Goal: Check status: Check status

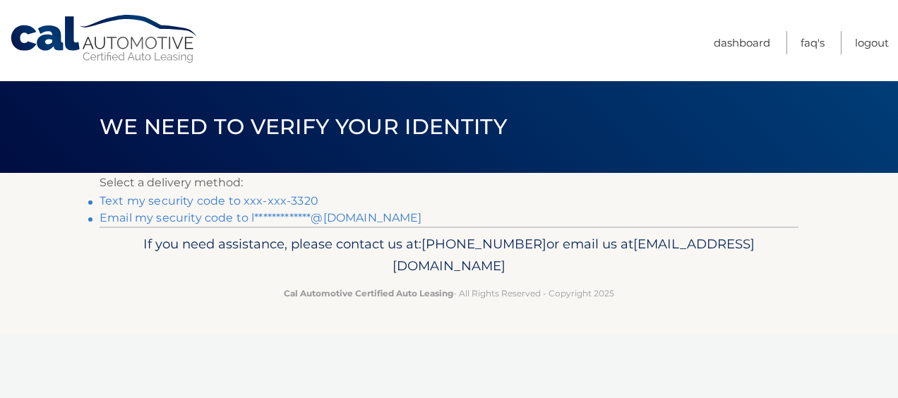
click at [152, 201] on link "Text my security code to xxx-xxx-3320" at bounding box center [209, 200] width 219 height 13
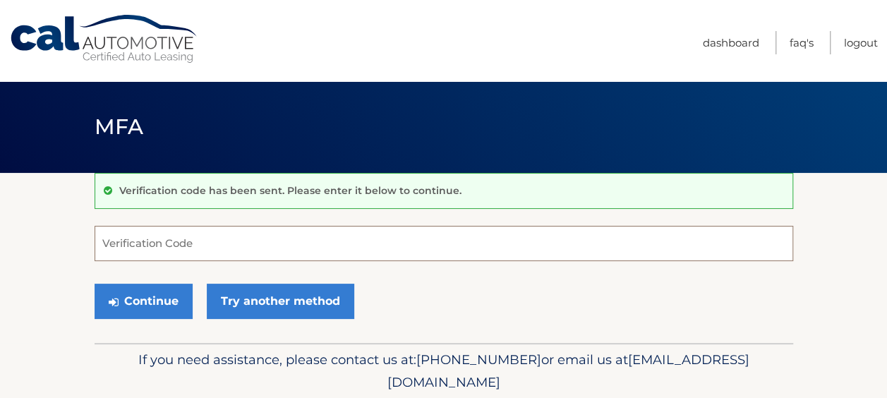
click at [172, 240] on input "Verification Code" at bounding box center [444, 243] width 699 height 35
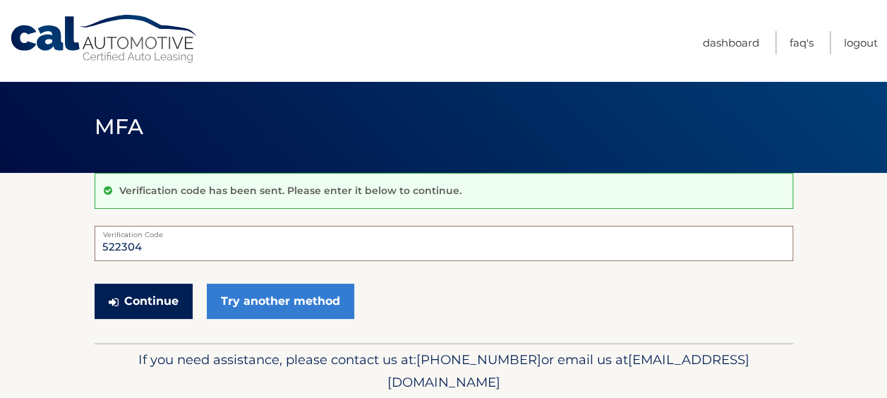
type input "522304"
click at [155, 305] on button "Continue" at bounding box center [144, 301] width 98 height 35
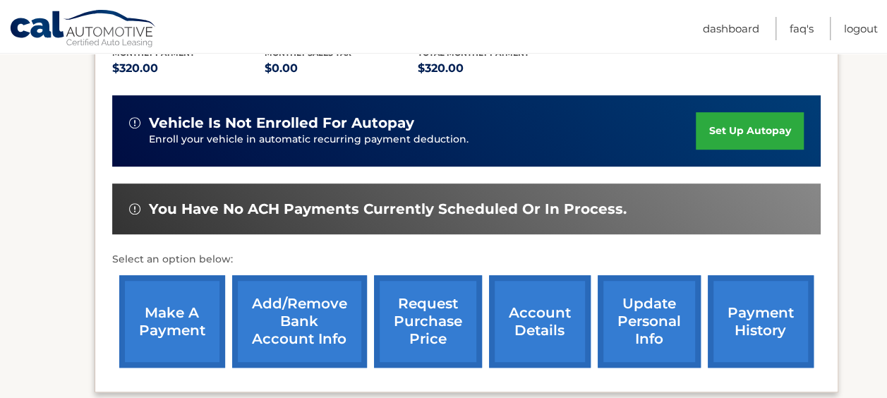
scroll to position [335, 0]
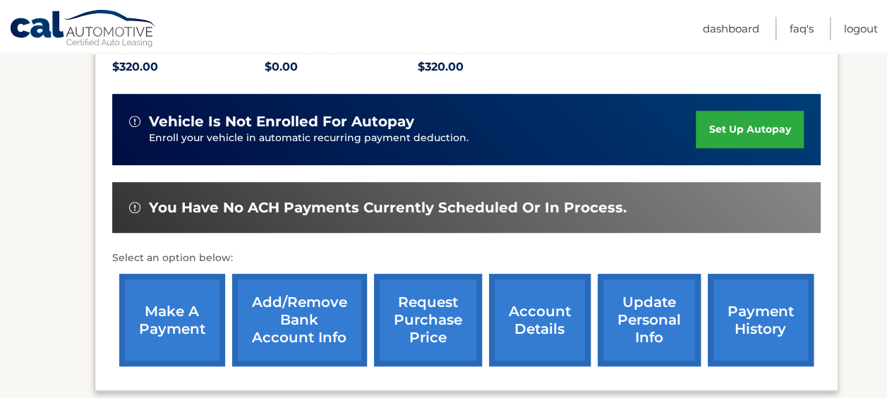
click at [762, 287] on link "payment history" at bounding box center [761, 320] width 106 height 92
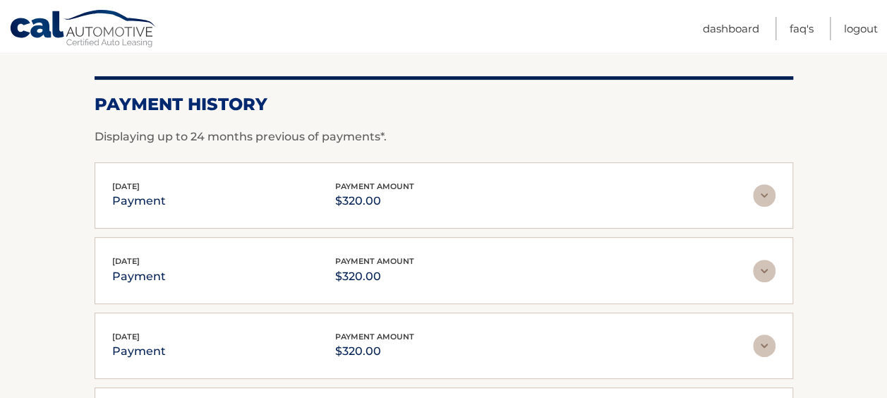
scroll to position [184, 0]
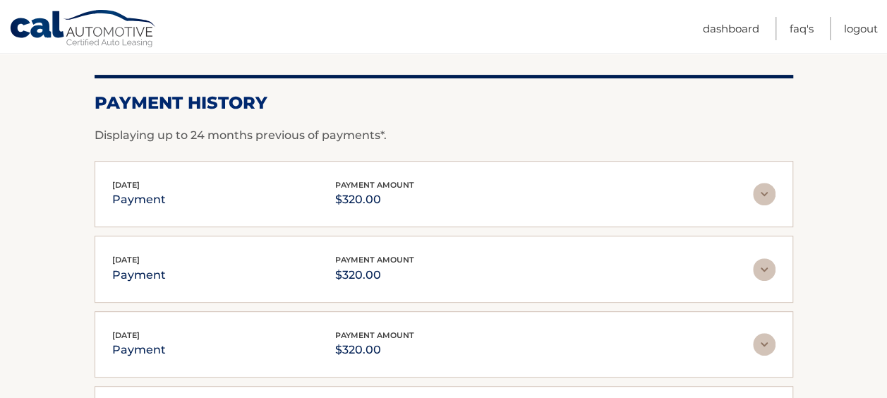
click at [759, 191] on img at bounding box center [764, 194] width 23 height 23
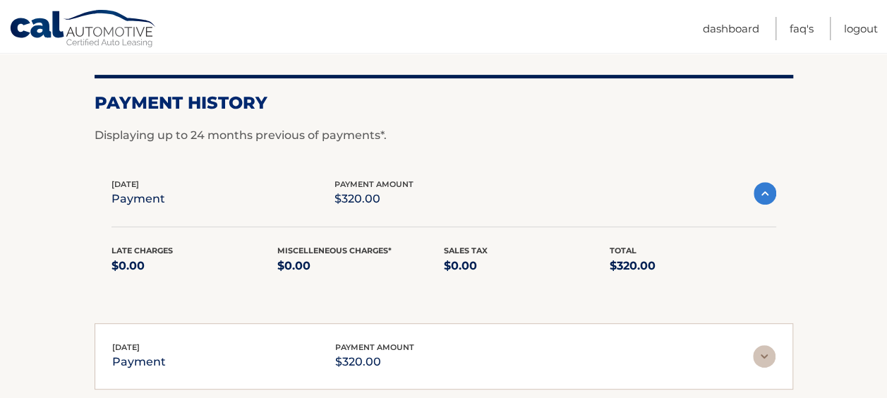
click at [759, 191] on img at bounding box center [765, 193] width 23 height 23
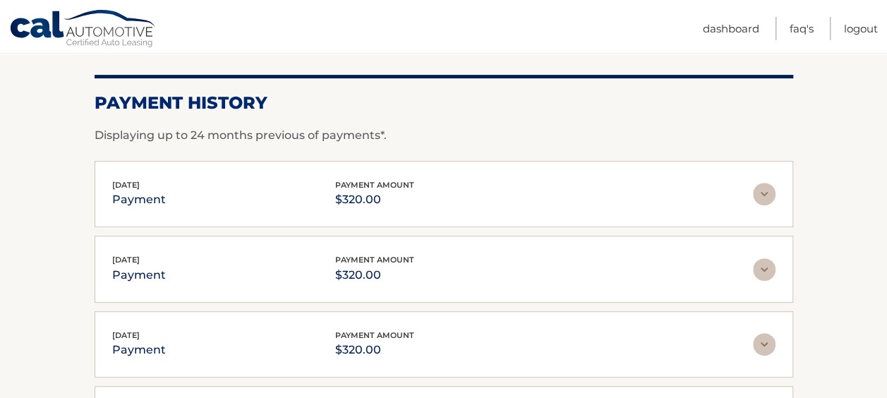
click at [759, 191] on img at bounding box center [764, 194] width 23 height 23
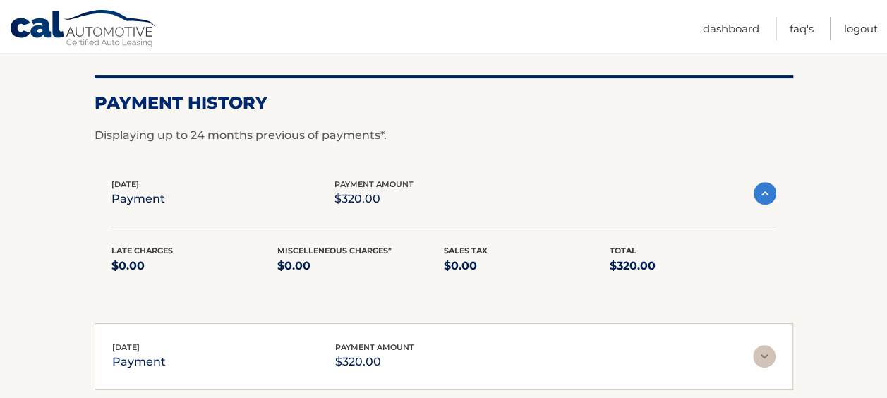
click at [771, 191] on img at bounding box center [765, 193] width 23 height 23
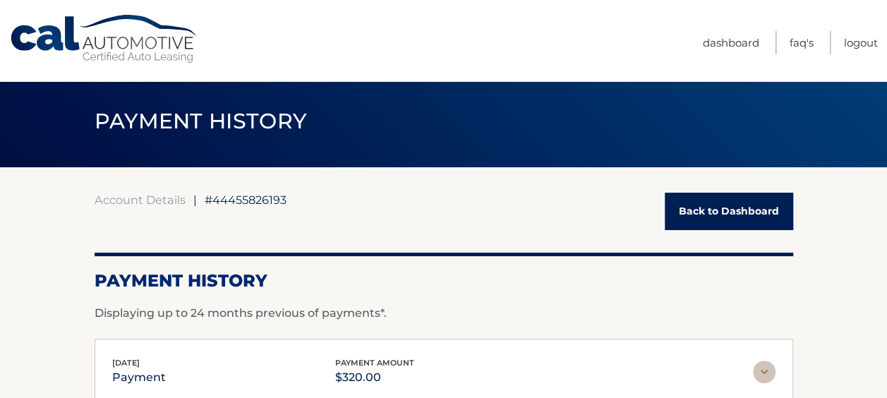
scroll to position [0, 0]
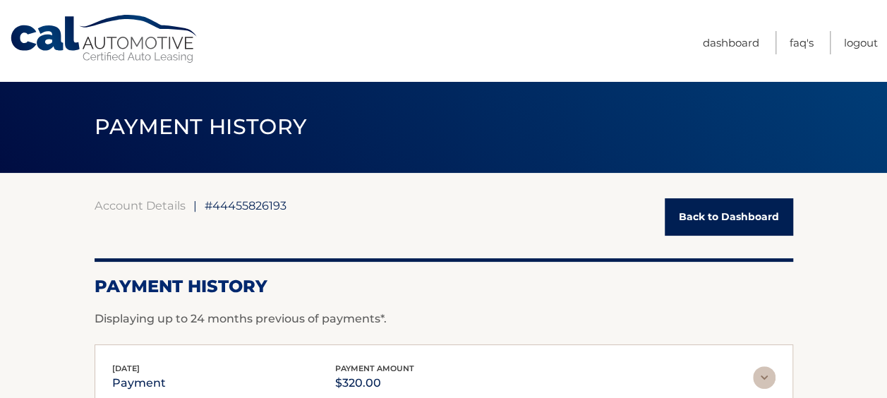
click at [713, 223] on link "Back to Dashboard" at bounding box center [729, 216] width 128 height 37
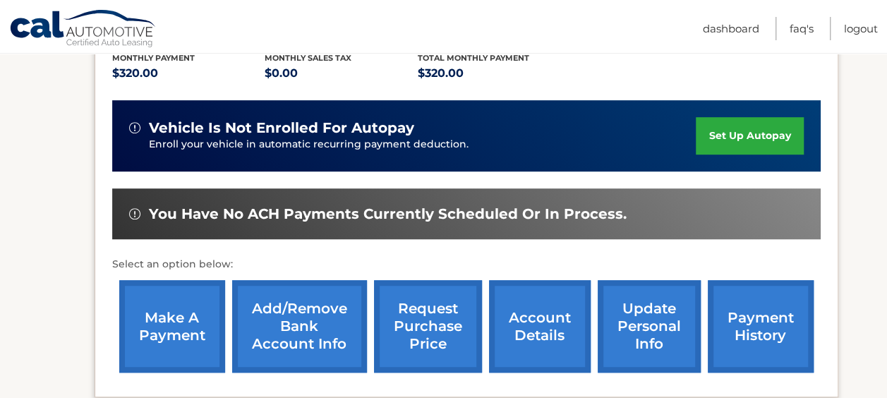
scroll to position [330, 0]
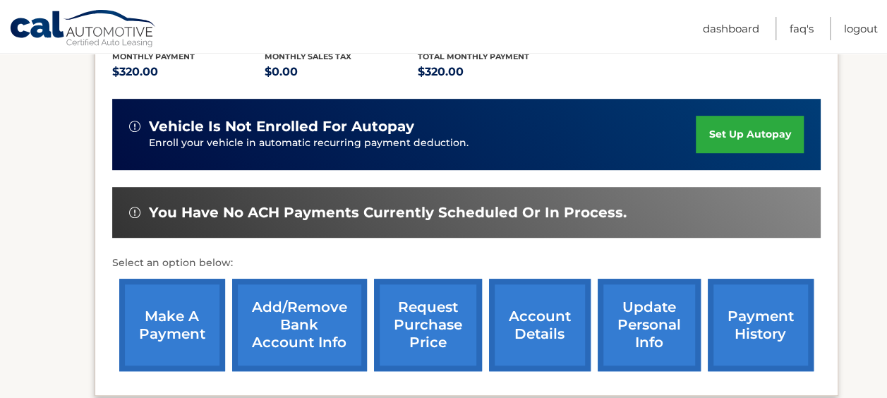
click at [193, 281] on link "make a payment" at bounding box center [172, 325] width 106 height 92
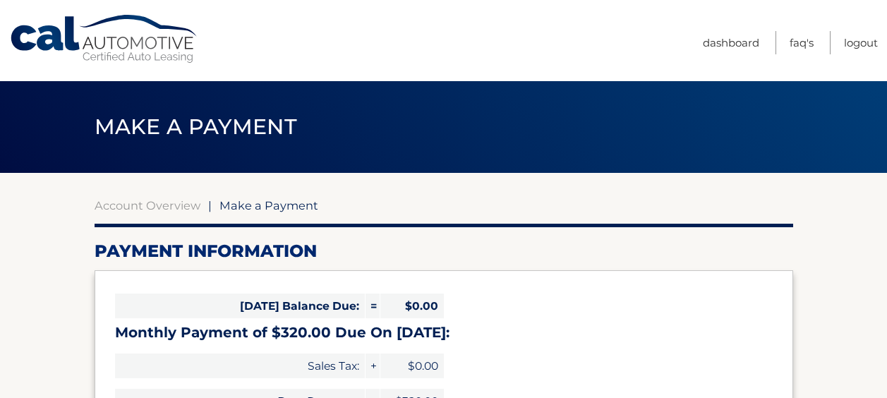
select select "ZjAzNzg0ZmItYTk4Mi00ZmEyLTg3NzEtZDBkNzg3NzljZWE4"
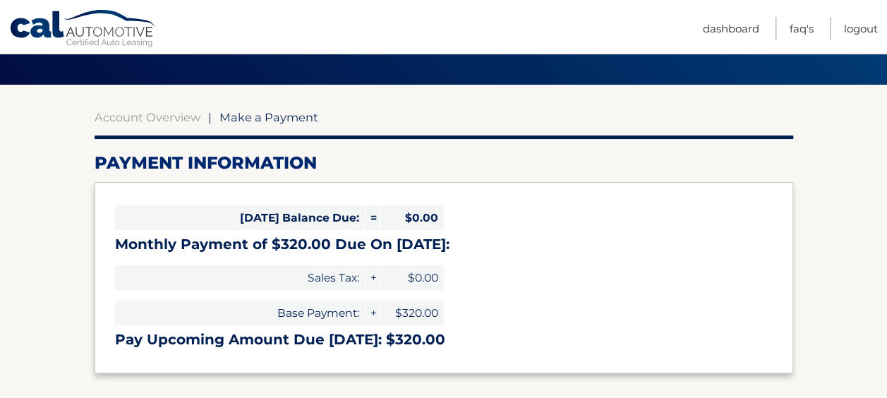
scroll to position [85, 0]
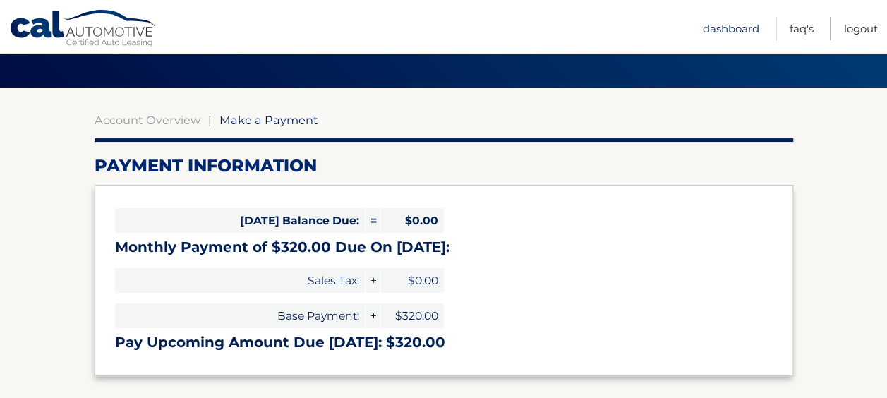
click at [738, 28] on link "Dashboard" at bounding box center [731, 28] width 56 height 23
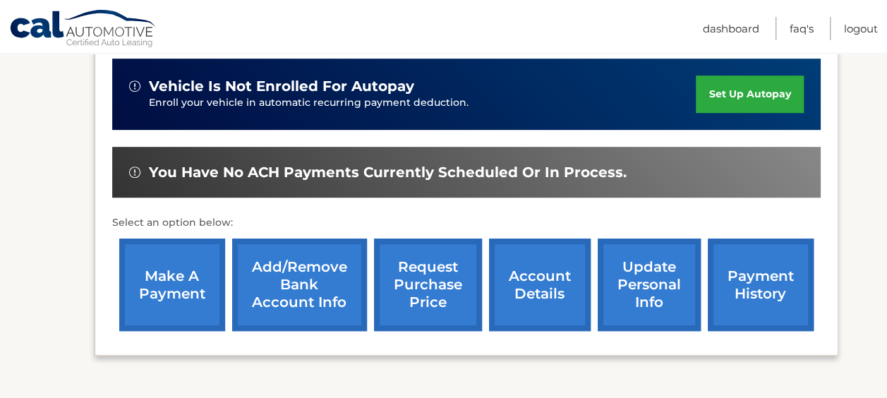
scroll to position [375, 0]
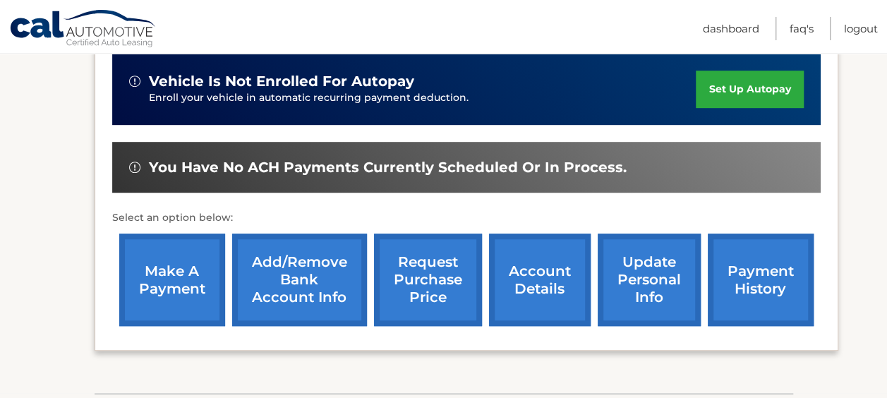
click at [762, 257] on link "payment history" at bounding box center [761, 280] width 106 height 92
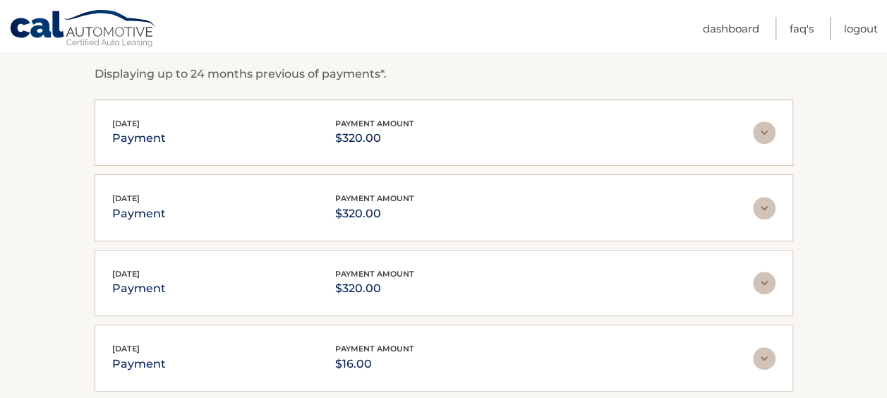
scroll to position [246, 0]
